Goal: Task Accomplishment & Management: Manage account settings

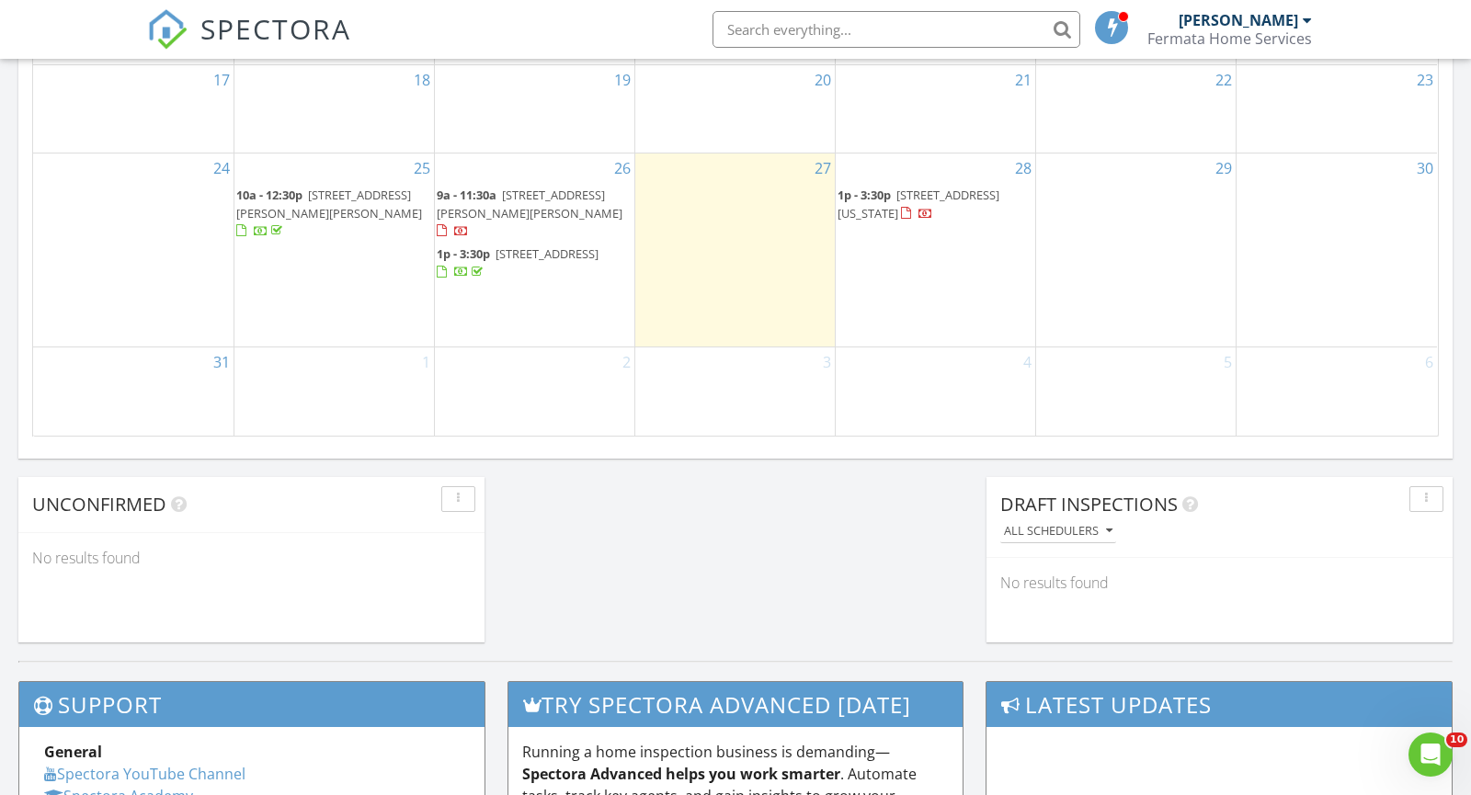
scroll to position [1272, 0]
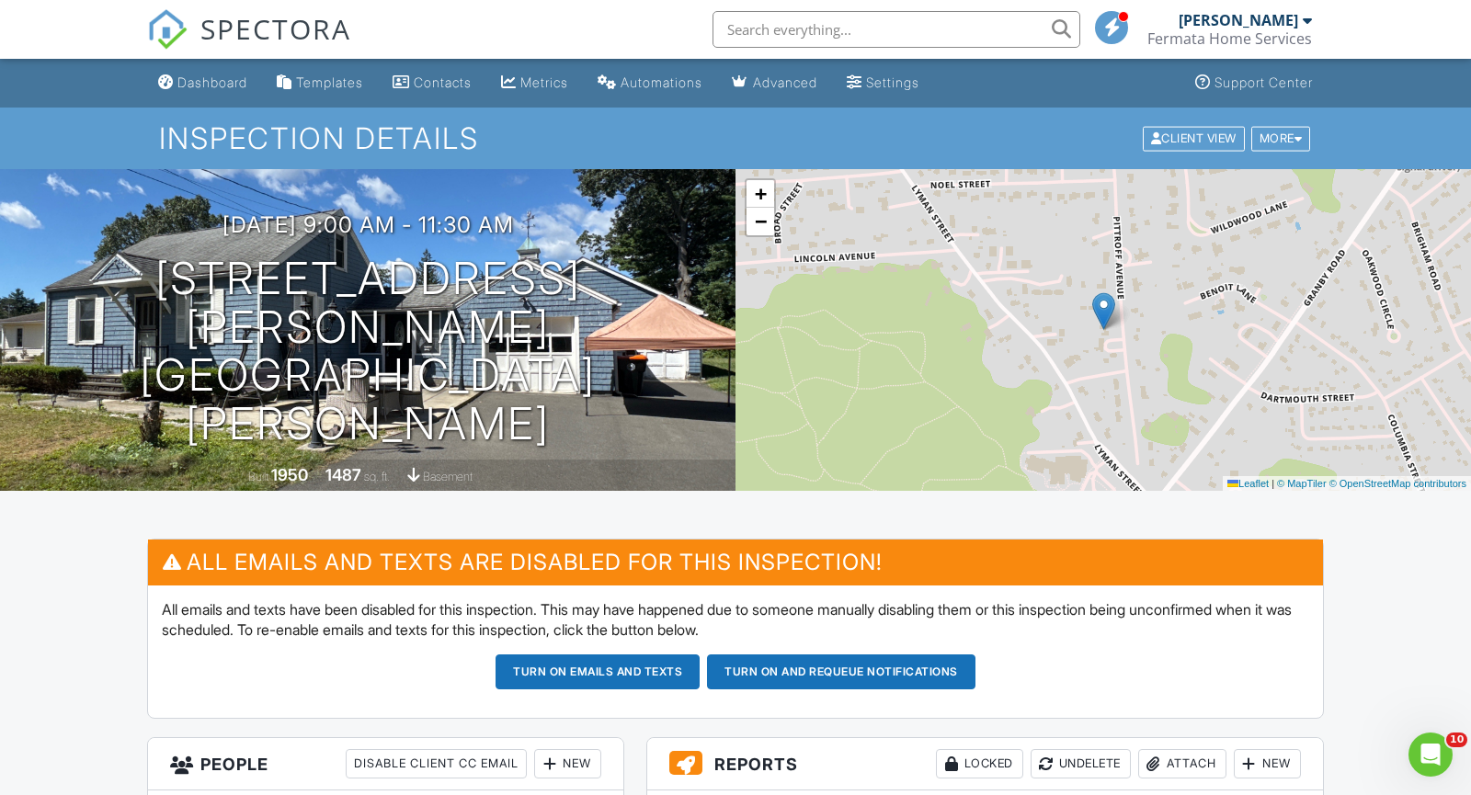
click at [603, 669] on button "Turn on emails and texts" at bounding box center [598, 672] width 204 height 35
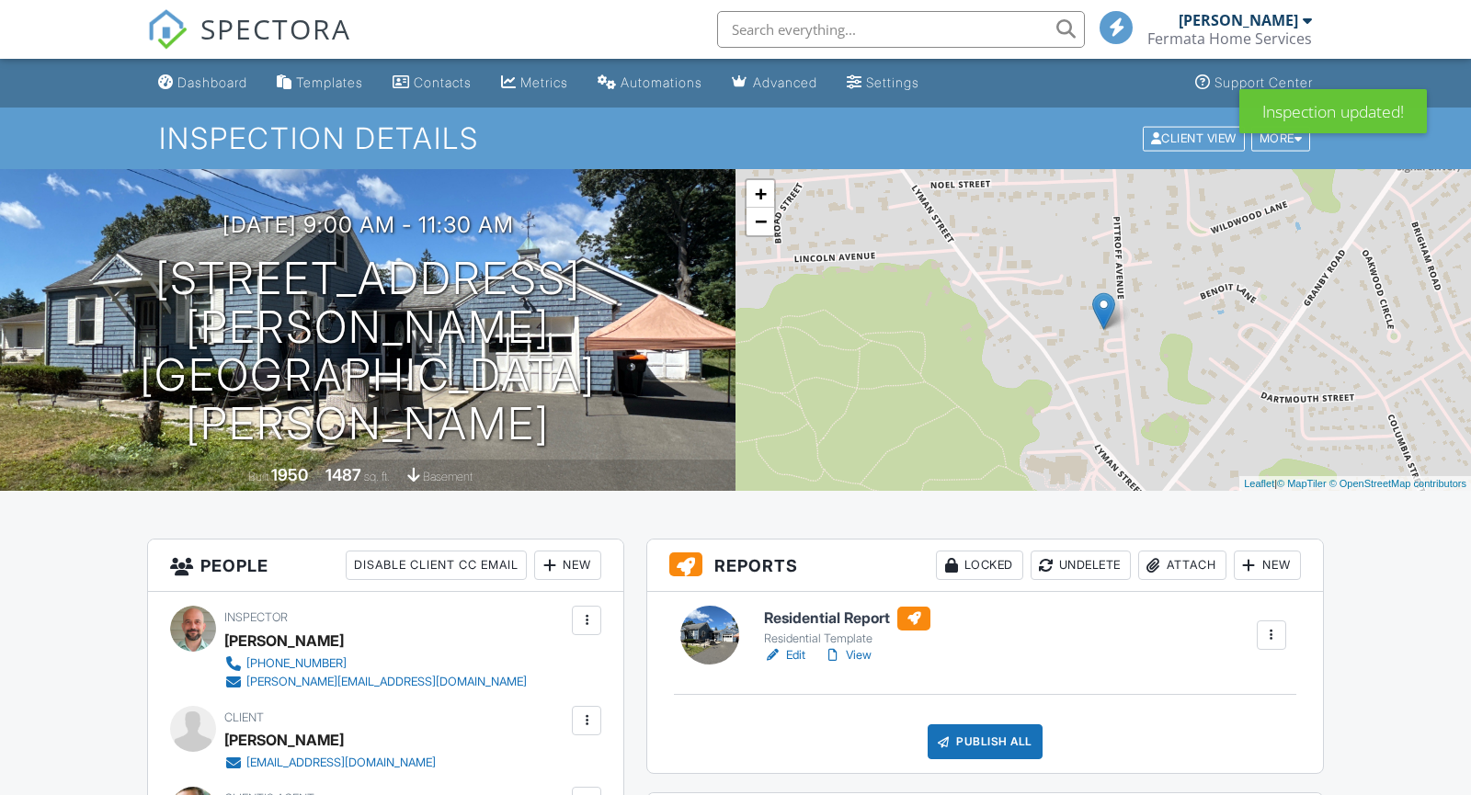
click at [952, 725] on div "Publish All" at bounding box center [985, 742] width 115 height 35
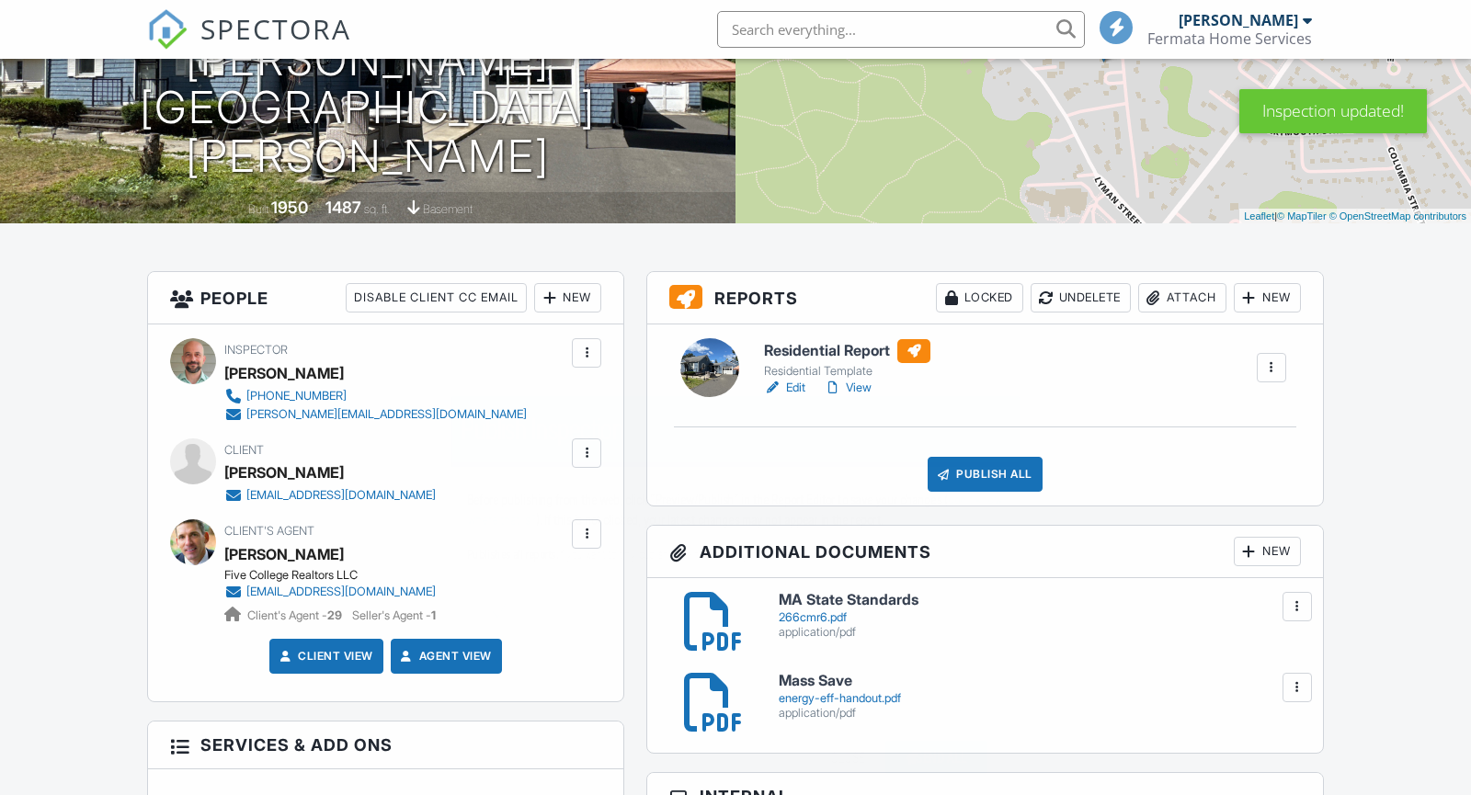
click at [959, 735] on div "Send All Close" at bounding box center [735, 760] width 537 height 51
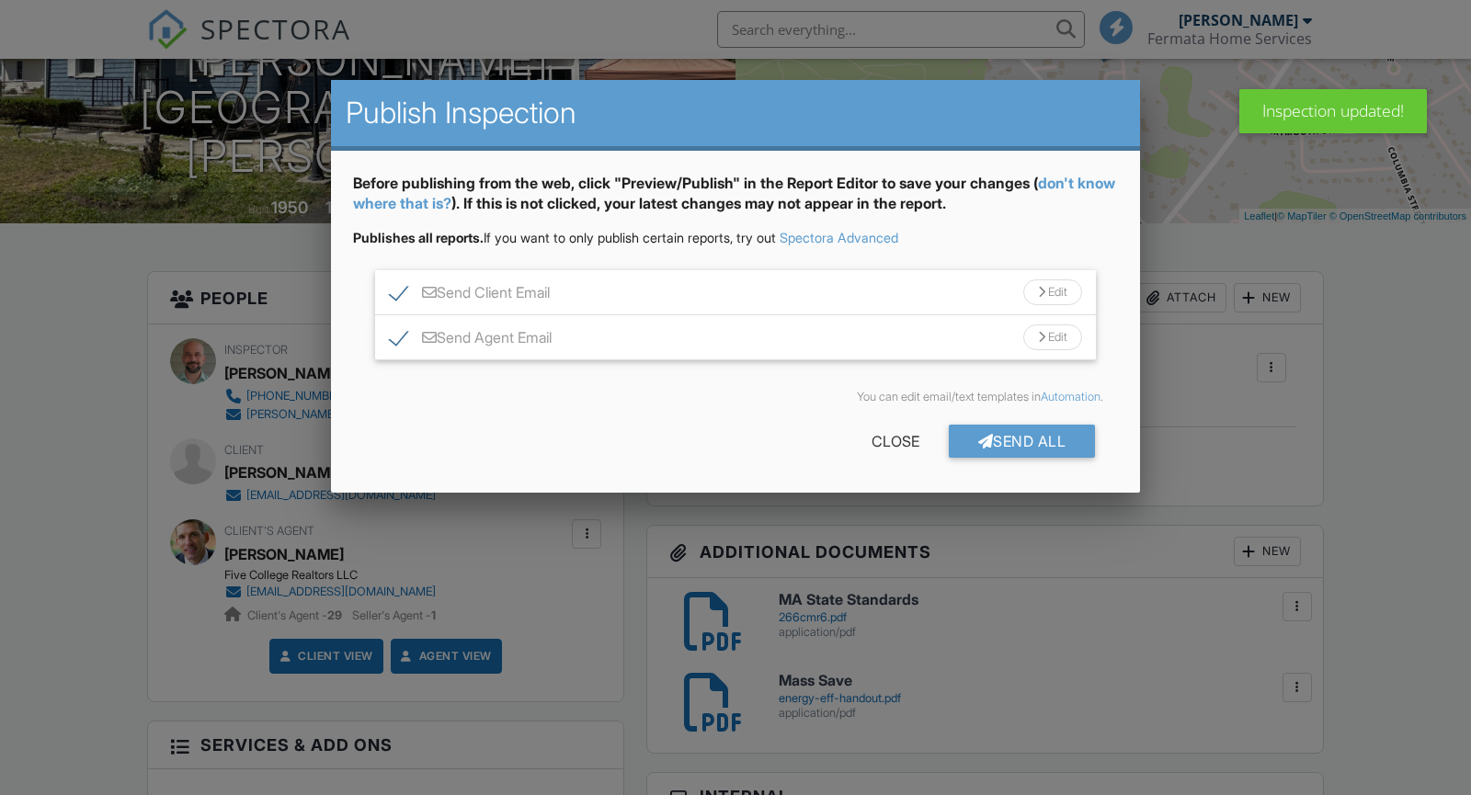
scroll to position [268, 0]
click at [1014, 425] on div "Send All" at bounding box center [1022, 440] width 147 height 33
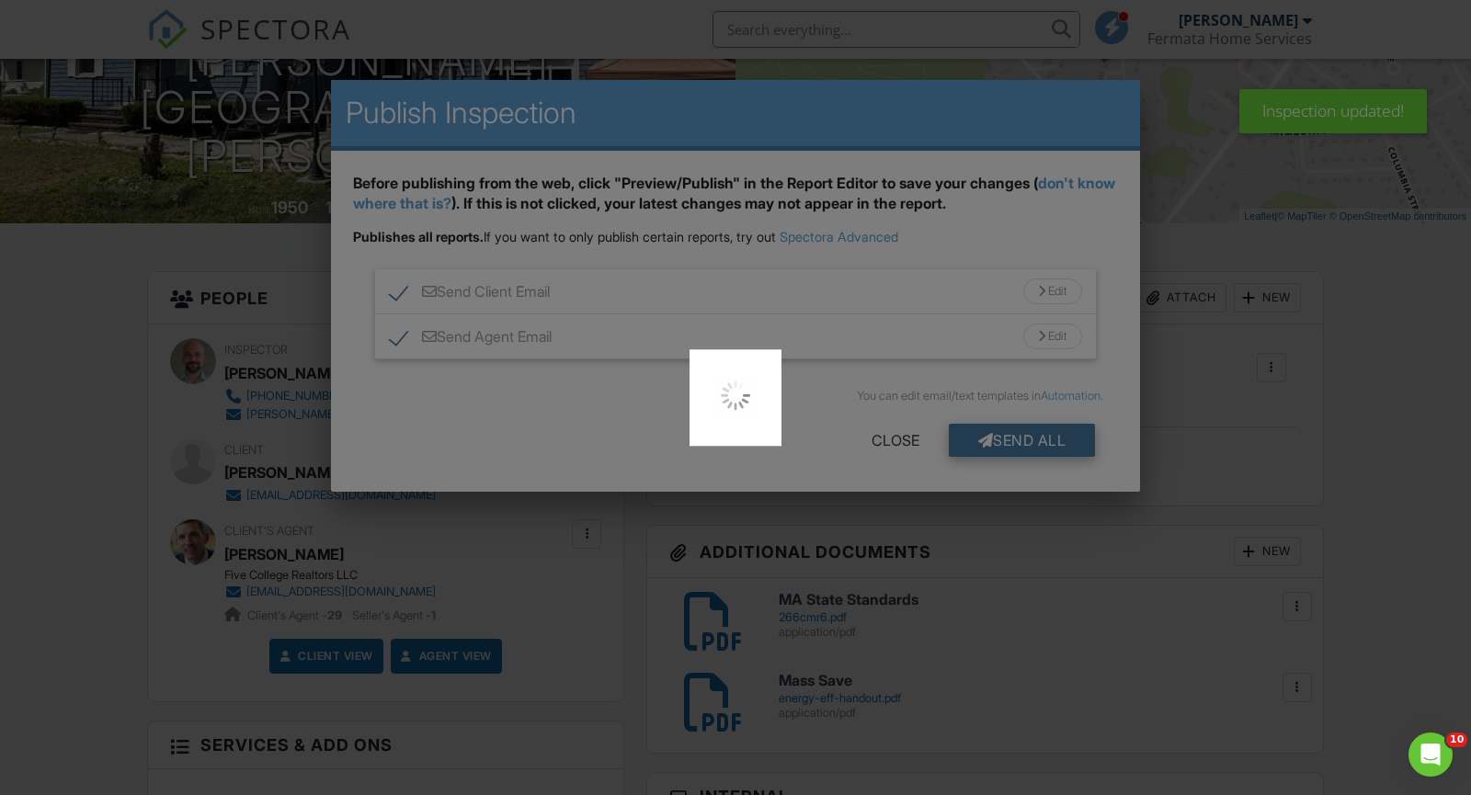
scroll to position [0, 0]
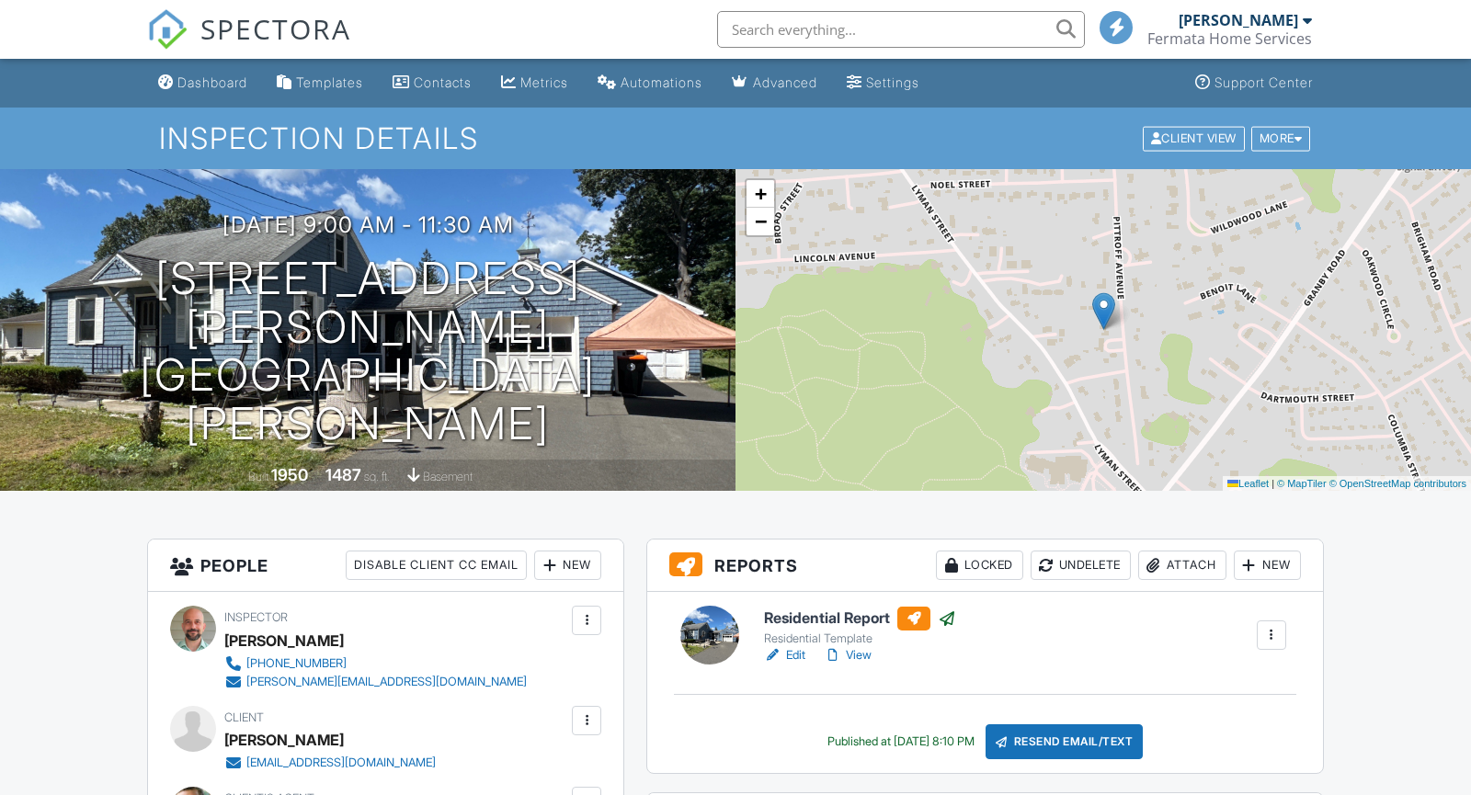
scroll to position [269, 0]
